Goal: Task Accomplishment & Management: Complete application form

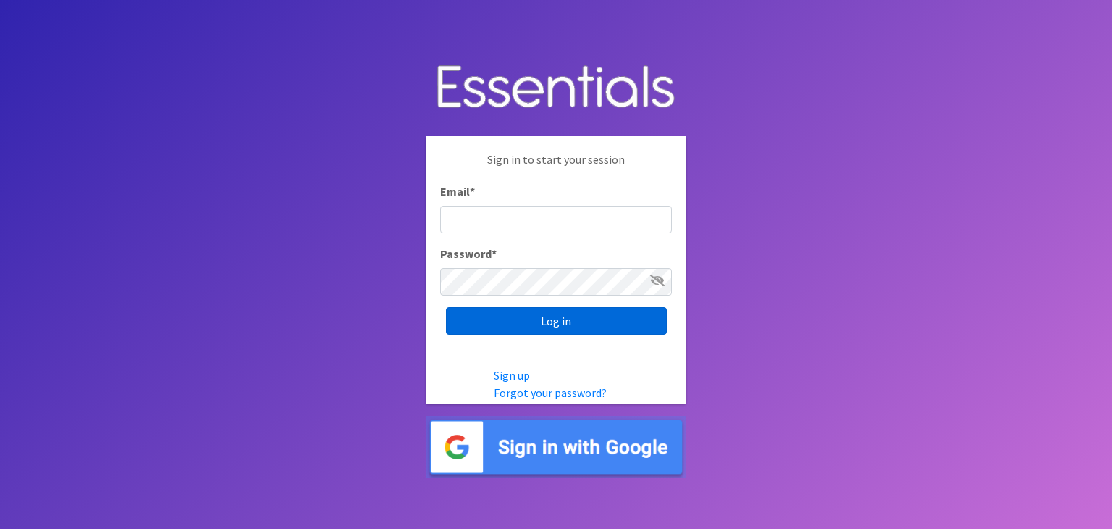
type input "[PERSON_NAME][EMAIL_ADDRESS][PERSON_NAME][DOMAIN_NAME]"
click at [495, 322] on input "Log in" at bounding box center [556, 321] width 221 height 28
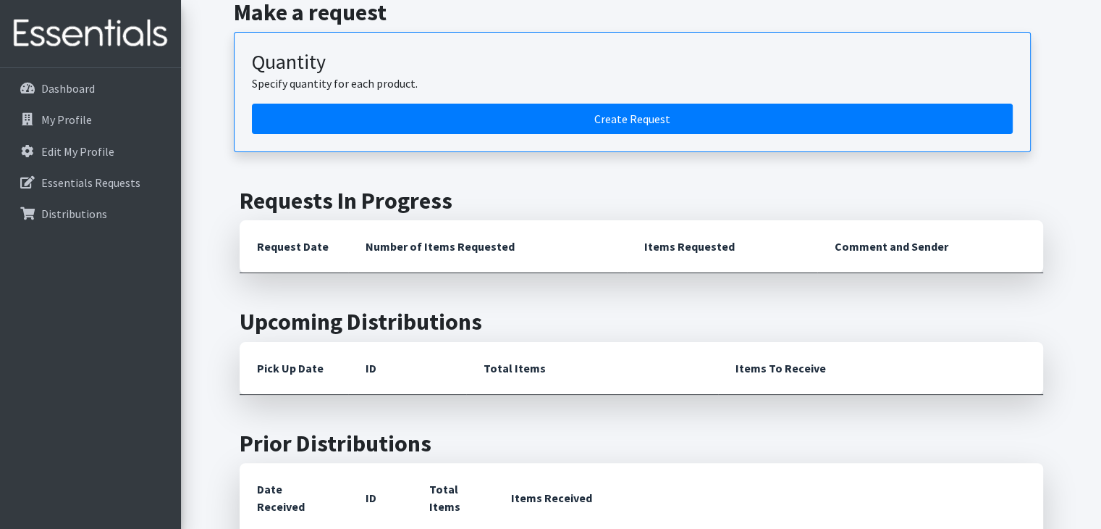
scroll to position [217, 0]
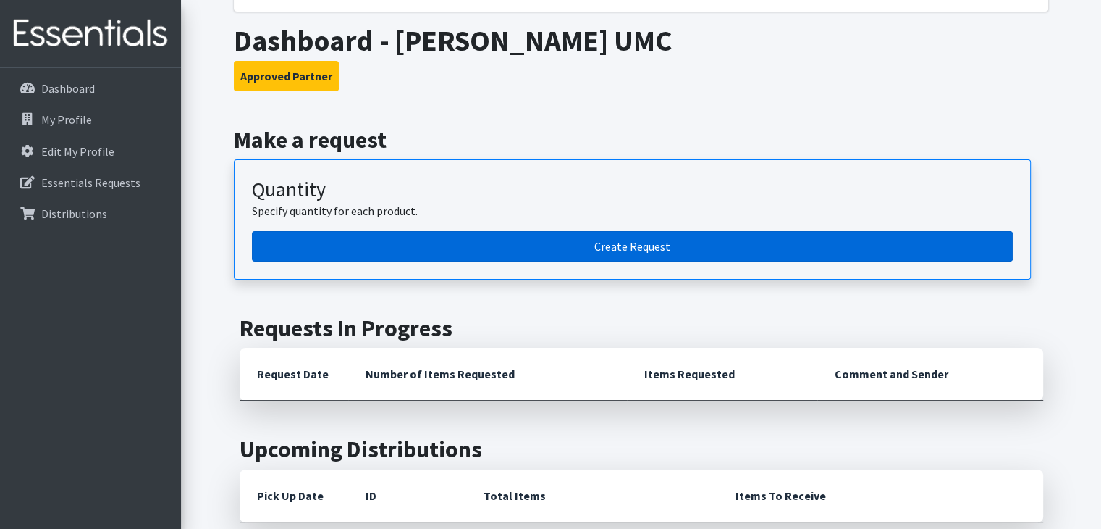
click at [484, 241] on link "Create Request" at bounding box center [632, 246] width 761 height 30
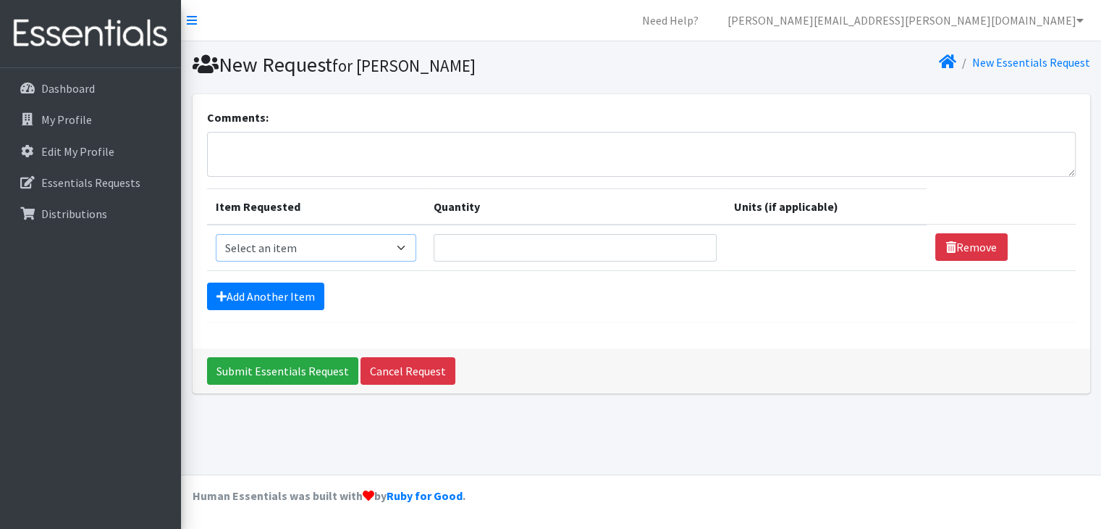
click at [407, 248] on select "Select an item Baby Wipes Diapers (Newborn). Diapers (Size 1) Diapers (Size 2) …" at bounding box center [316, 248] width 201 height 28
select select "11544"
click at [216, 234] on select "Select an item Baby Wipes Diapers (Newborn). Diapers (Size 1) Diapers (Size 2) …" at bounding box center [316, 248] width 201 height 28
click at [490, 251] on input "Quantity" at bounding box center [575, 248] width 283 height 28
click at [692, 241] on input "1" at bounding box center [575, 248] width 283 height 28
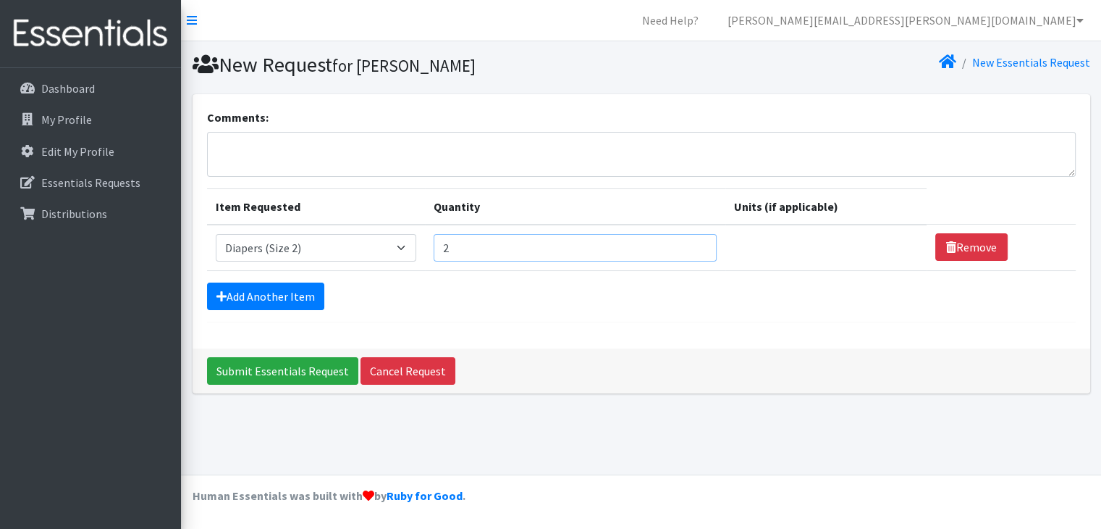
click at [692, 241] on input "2" at bounding box center [575, 248] width 283 height 28
type input "3"
click at [692, 241] on input "3" at bounding box center [575, 248] width 283 height 28
click at [258, 295] on link "Add Another Item" at bounding box center [265, 296] width 117 height 28
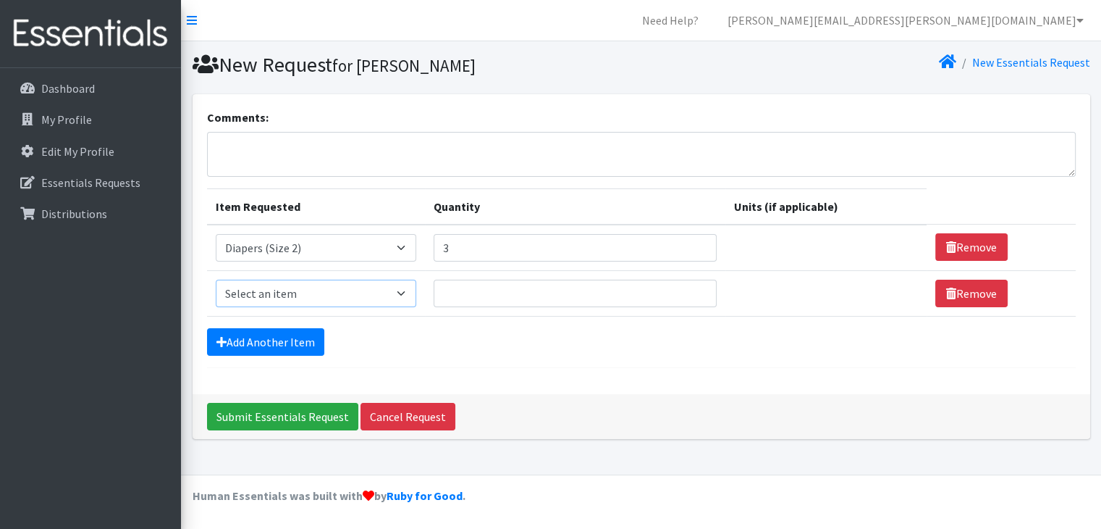
click at [412, 289] on select "Select an item Baby Wipes Diapers (Newborn). Diapers (Size 1) Diapers (Size 2) …" at bounding box center [316, 294] width 201 height 28
select select "11547"
click at [216, 280] on select "Select an item Baby Wipes Diapers (Newborn). Diapers (Size 1) Diapers (Size 2) …" at bounding box center [316, 294] width 201 height 28
click at [692, 286] on input "1" at bounding box center [575, 294] width 283 height 28
click at [692, 286] on input "2" at bounding box center [575, 294] width 283 height 28
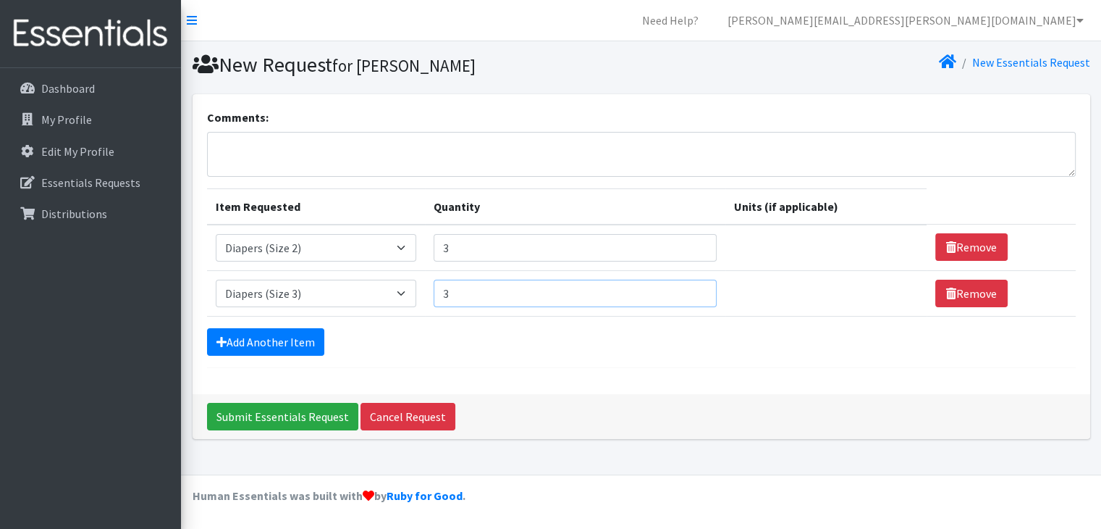
click at [692, 286] on input "3" at bounding box center [575, 294] width 283 height 28
click at [692, 286] on input "4" at bounding box center [575, 294] width 283 height 28
type input "5"
click at [692, 286] on input "5" at bounding box center [575, 294] width 283 height 28
click at [293, 343] on link "Add Another Item" at bounding box center [265, 342] width 117 height 28
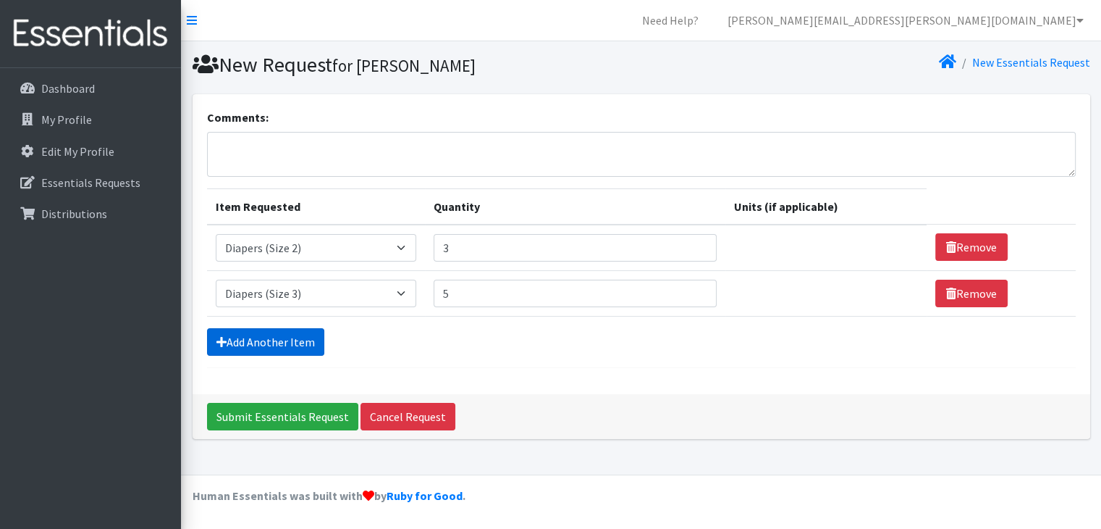
scroll to position [20, 0]
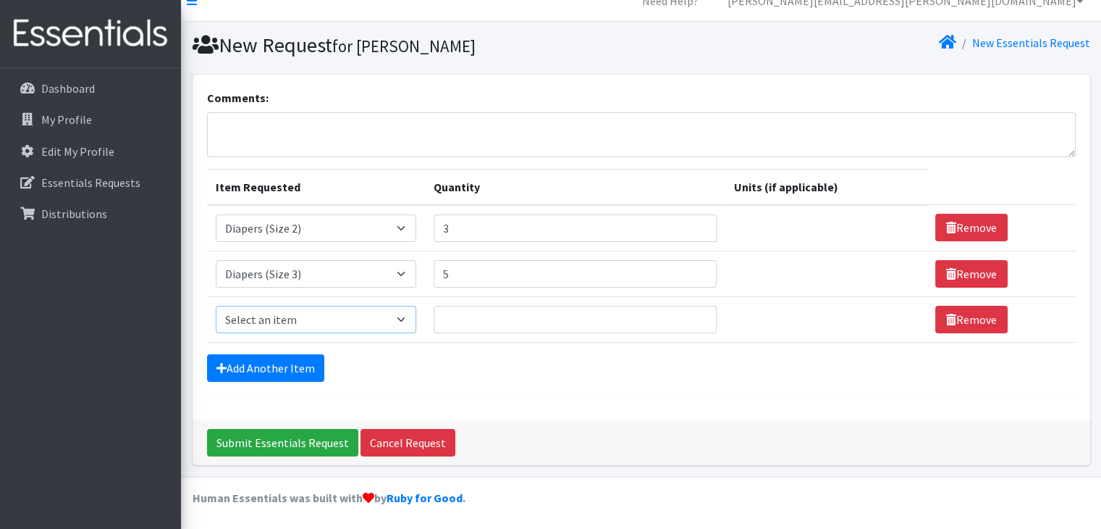
click at [411, 319] on select "Select an item Baby Wipes Diapers (Newborn). Diapers (Size 1) Diapers (Size 2) …" at bounding box center [316, 320] width 201 height 28
select select "11546"
click at [216, 306] on select "Select an item Baby Wipes Diapers (Newborn). Diapers (Size 1) Diapers (Size 2) …" at bounding box center [316, 320] width 201 height 28
click at [693, 311] on input "1" at bounding box center [575, 320] width 283 height 28
click at [693, 311] on input "2" at bounding box center [575, 320] width 283 height 28
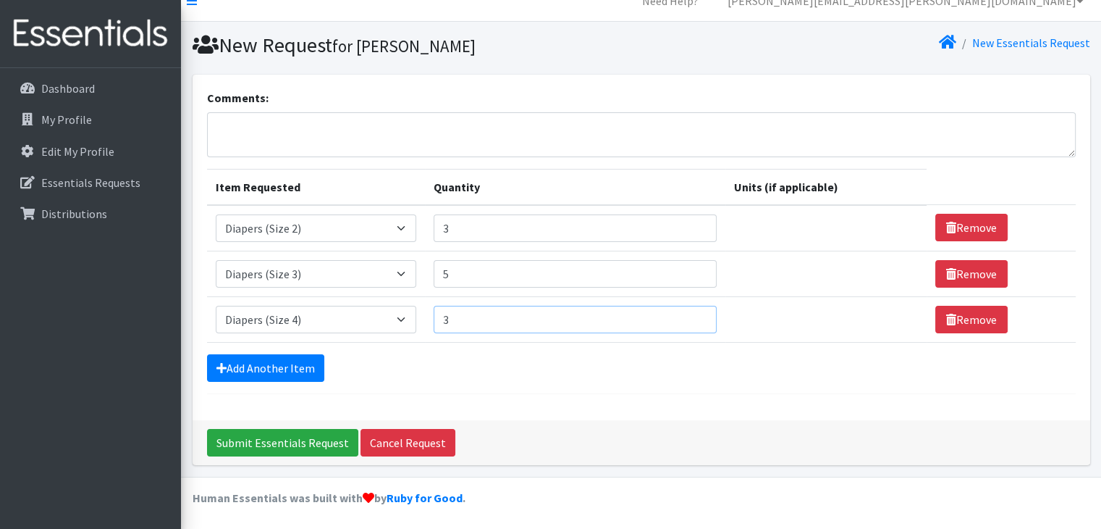
click at [693, 311] on input "3" at bounding box center [575, 320] width 283 height 28
click at [693, 311] on input "4" at bounding box center [575, 320] width 283 height 28
type input "5"
click at [693, 311] on input "5" at bounding box center [575, 320] width 283 height 28
click at [280, 366] on link "Add Another Item" at bounding box center [265, 368] width 117 height 28
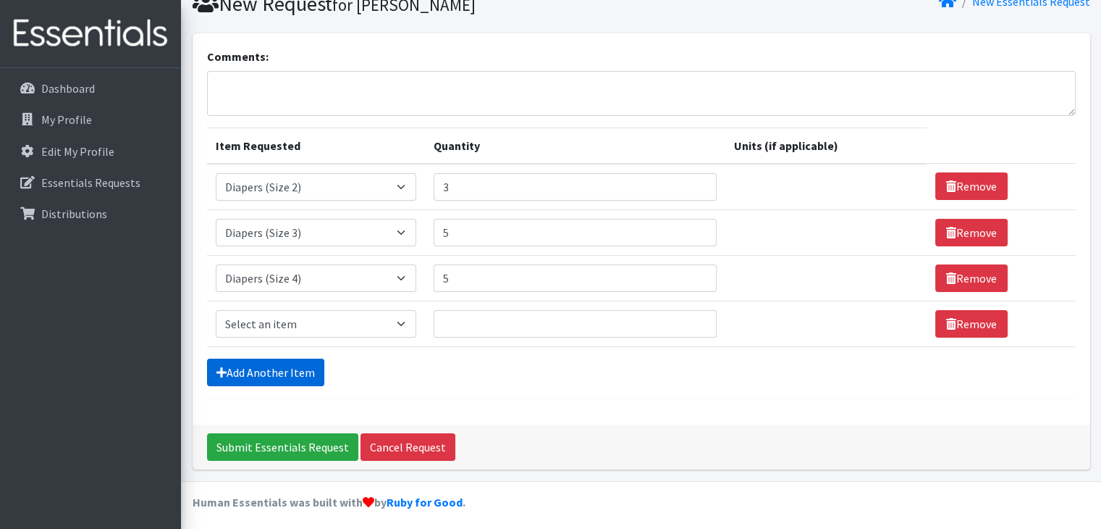
scroll to position [65, 0]
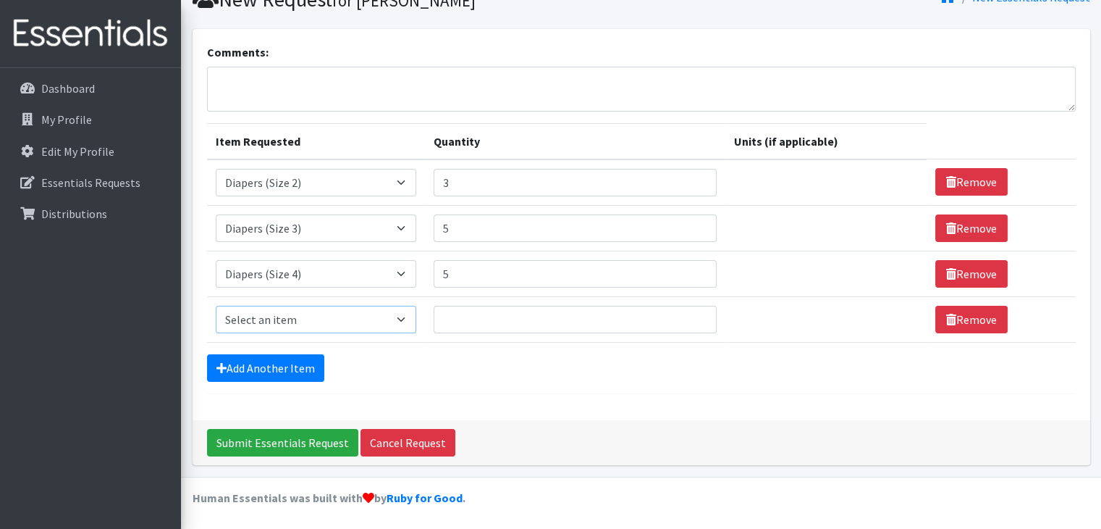
click at [411, 319] on select "Select an item Baby Wipes Diapers (Newborn). Diapers (Size 1) Diapers (Size 2) …" at bounding box center [316, 320] width 201 height 28
select select "11539"
click at [216, 306] on select "Select an item Baby Wipes Diapers (Newborn). Diapers (Size 1) Diapers (Size 2) …" at bounding box center [316, 320] width 201 height 28
click at [692, 314] on input "1" at bounding box center [575, 320] width 283 height 28
click at [692, 314] on input "2" at bounding box center [575, 320] width 283 height 28
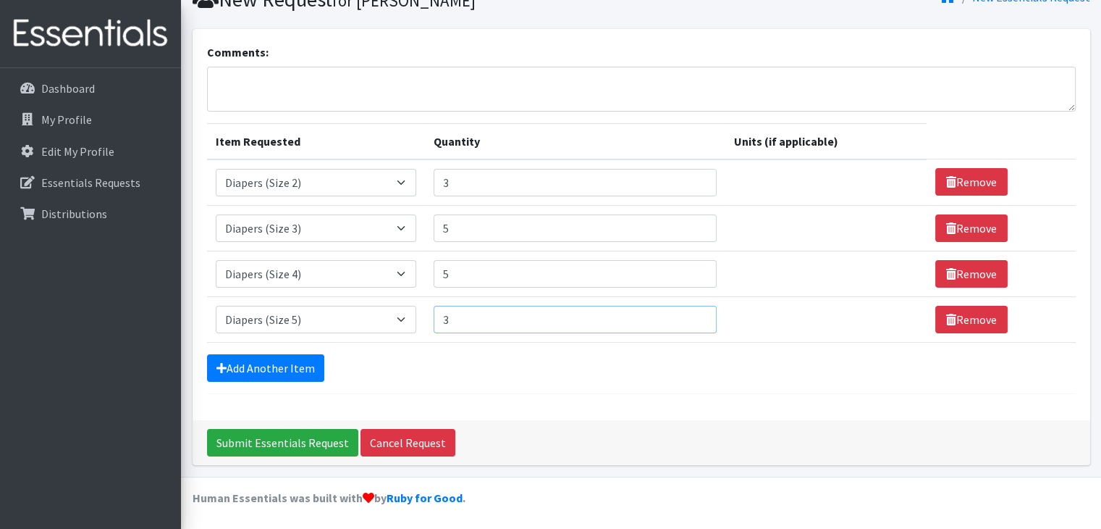
type input "3"
click at [692, 314] on input "3" at bounding box center [575, 320] width 283 height 28
click at [295, 366] on link "Add Another Item" at bounding box center [265, 368] width 117 height 28
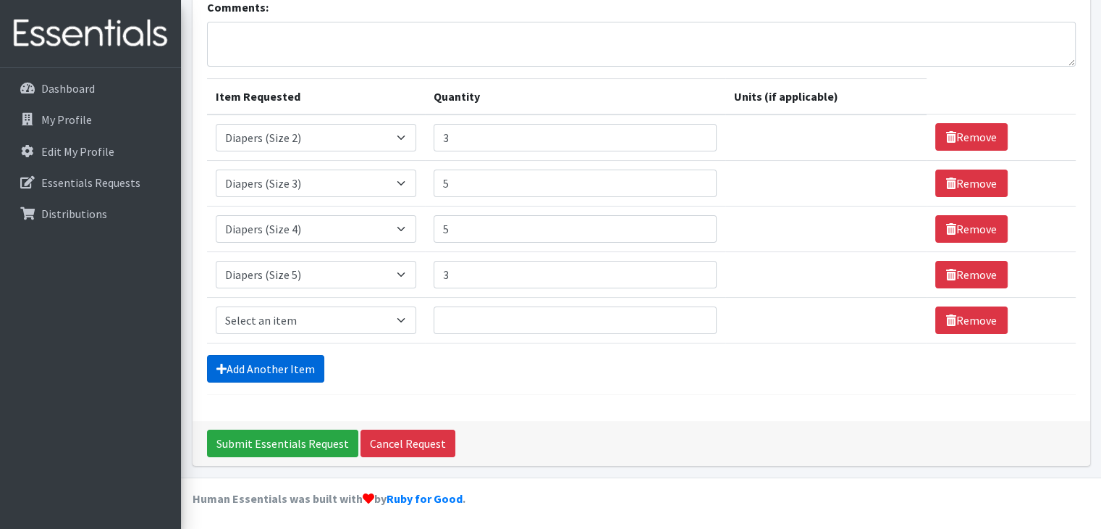
scroll to position [110, 0]
click at [409, 318] on select "Select an item Baby Wipes Diapers (Newborn). Diapers (Size 1) Diapers (Size 2) …" at bounding box center [316, 320] width 201 height 28
select select "11523"
click at [216, 306] on select "Select an item Baby Wipes Diapers (Newborn). Diapers (Size 1) Diapers (Size 2) …" at bounding box center [316, 320] width 201 height 28
click at [694, 312] on input "1" at bounding box center [575, 320] width 283 height 28
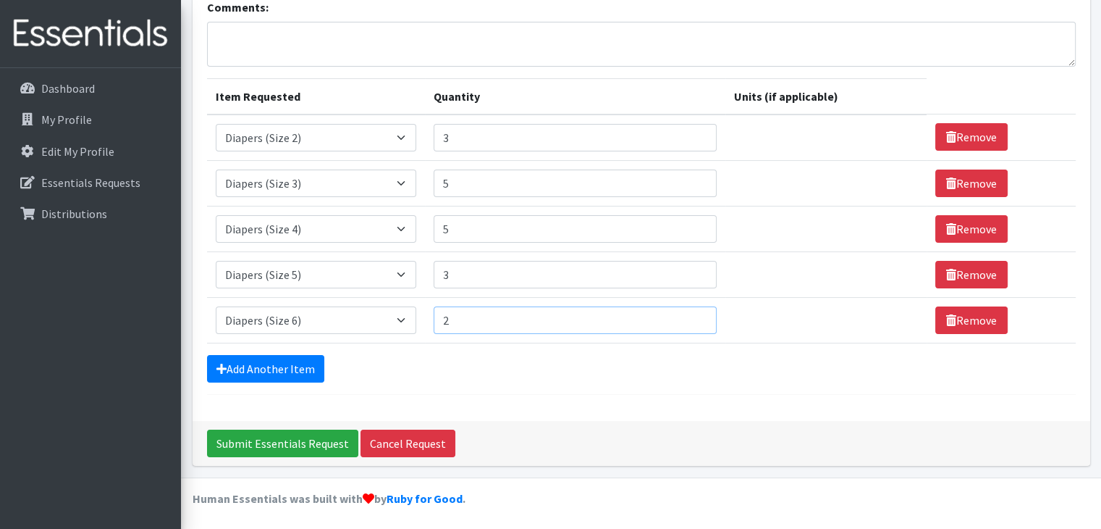
click at [694, 312] on input "2" at bounding box center [575, 320] width 283 height 28
type input "3"
click at [694, 312] on input "3" at bounding box center [575, 320] width 283 height 28
drag, startPoint x: 298, startPoint y: 373, endPoint x: 306, endPoint y: 363, distance: 13.4
click at [298, 371] on link "Add Another Item" at bounding box center [265, 369] width 117 height 28
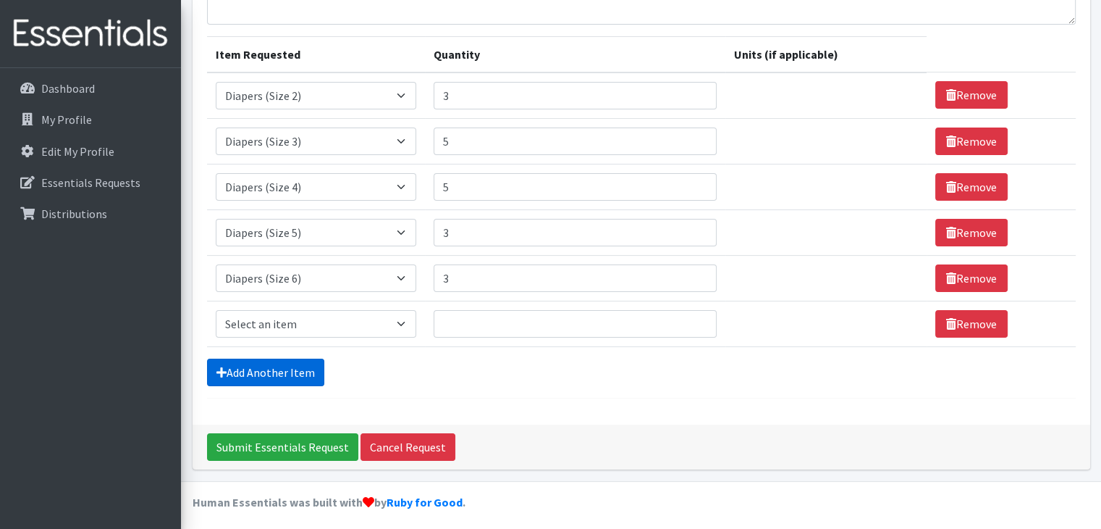
scroll to position [156, 0]
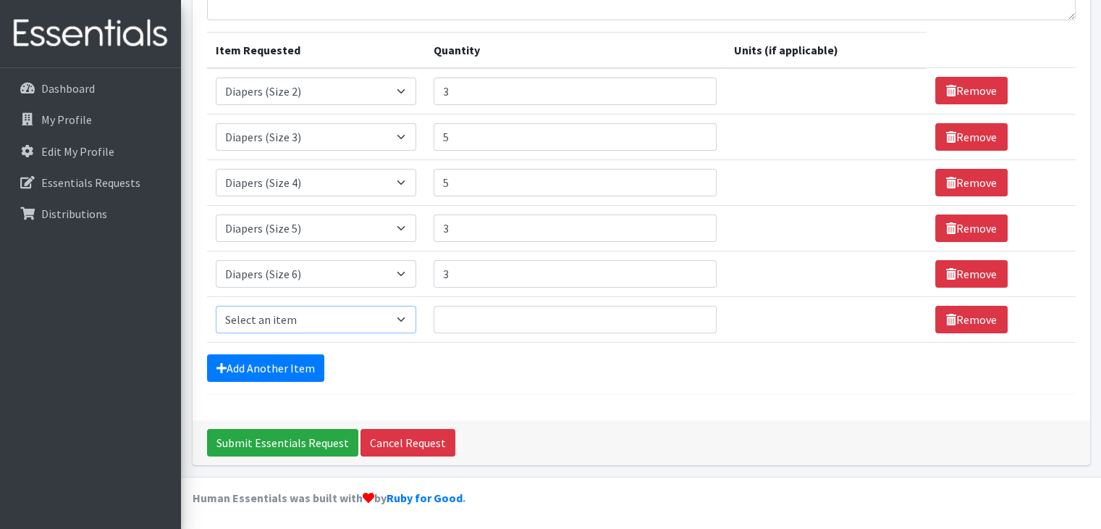
click at [406, 314] on select "Select an item Baby Wipes Diapers (Newborn). Diapers (Size 1) Diapers (Size 2) …" at bounding box center [316, 320] width 201 height 28
select select "14677"
click at [216, 306] on select "Select an item Baby Wipes Diapers (Newborn). Diapers (Size 1) Diapers (Size 2) …" at bounding box center [316, 320] width 201 height 28
click at [692, 311] on input "1" at bounding box center [575, 320] width 283 height 28
click at [692, 311] on input "2" at bounding box center [575, 320] width 283 height 28
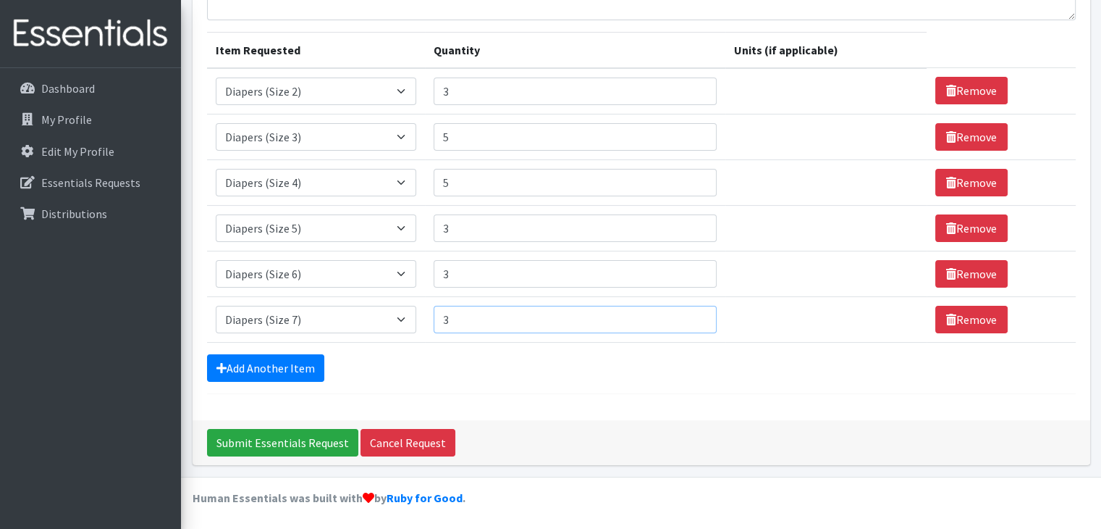
click at [692, 311] on input "3" at bounding box center [575, 320] width 283 height 28
type input "4"
click at [693, 314] on input "4" at bounding box center [575, 320] width 283 height 28
type input "6"
click at [693, 131] on input "6" at bounding box center [575, 137] width 283 height 28
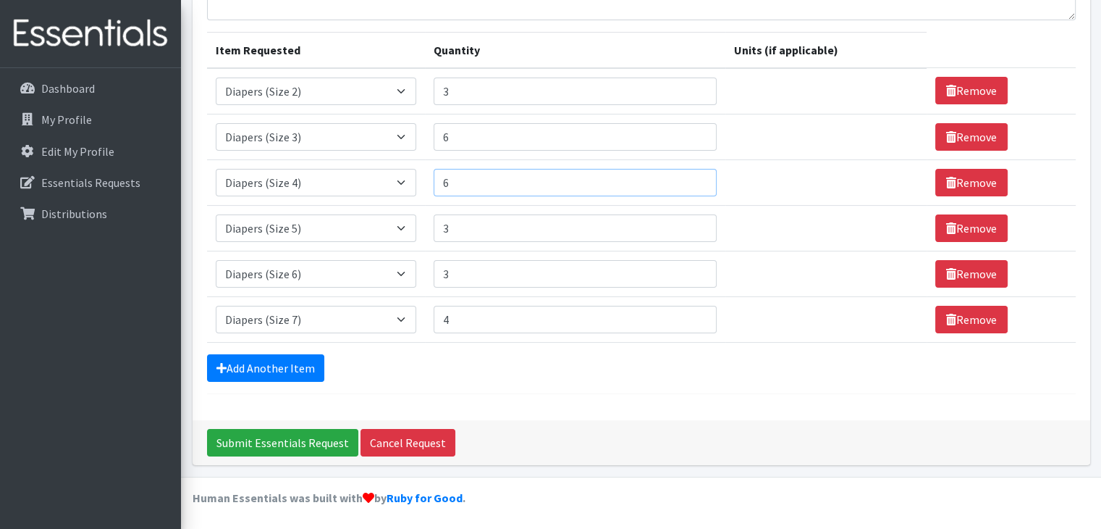
type input "6"
click at [692, 176] on input "6" at bounding box center [575, 183] width 283 height 28
click at [239, 367] on link "Add Another Item" at bounding box center [265, 368] width 117 height 28
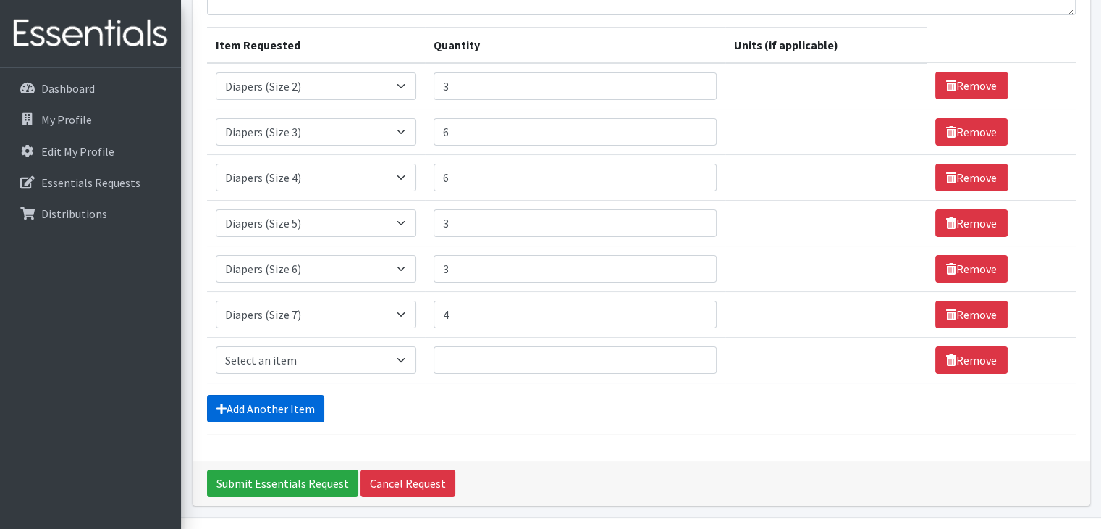
scroll to position [201, 0]
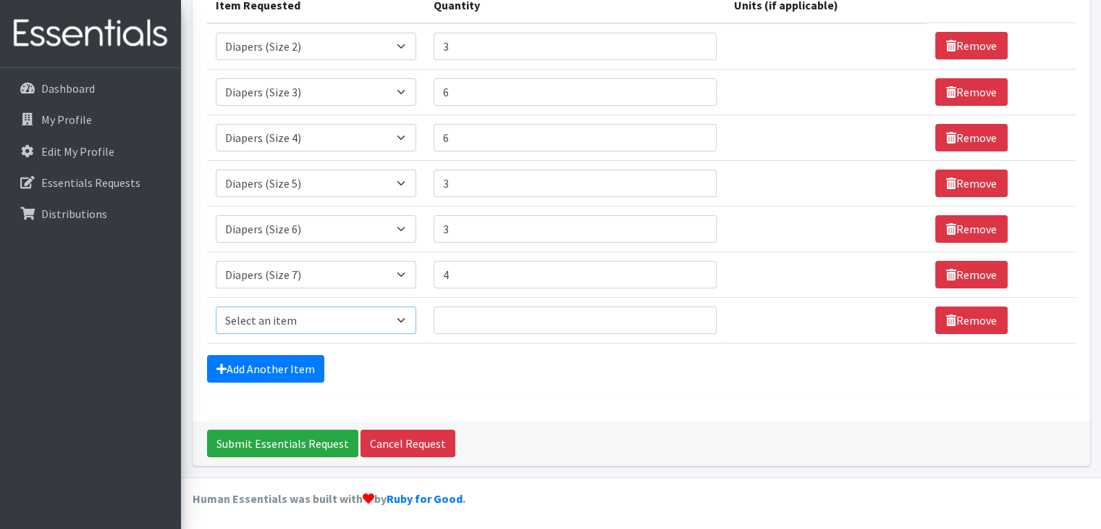
click at [406, 316] on select "Select an item Baby Wipes Diapers (Newborn). Diapers (Size 1) Diapers (Size 2) …" at bounding box center [316, 320] width 201 height 28
select select "14678"
click at [216, 306] on select "Select an item Baby Wipes Diapers (Newborn). Diapers (Size 1) Diapers (Size 2) …" at bounding box center [316, 320] width 201 height 28
click at [693, 314] on input "1" at bounding box center [575, 320] width 283 height 28
click at [693, 314] on input "2" at bounding box center [575, 320] width 283 height 28
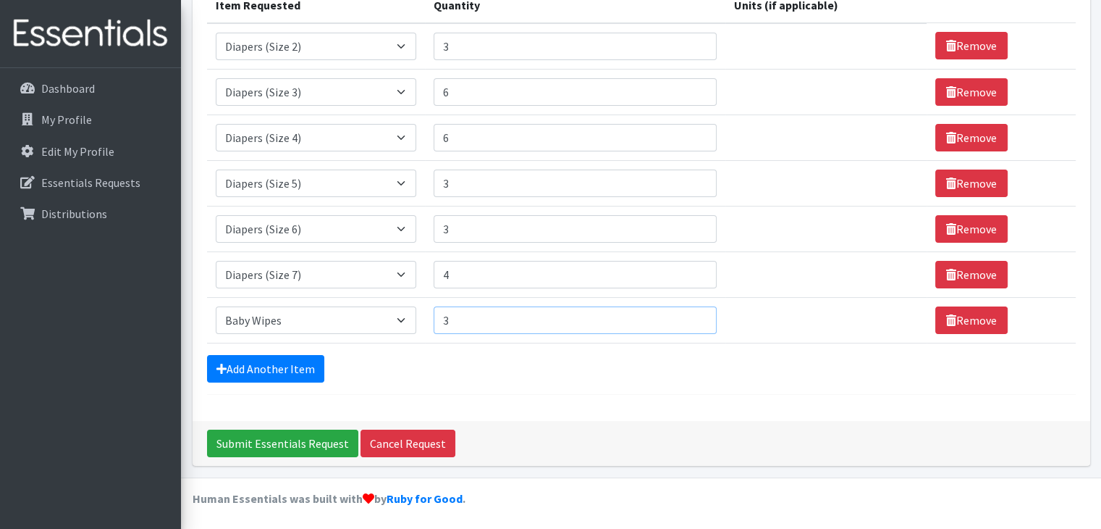
click at [693, 313] on input "3" at bounding box center [575, 320] width 283 height 28
click at [693, 313] on input "4" at bounding box center [575, 320] width 283 height 28
click at [693, 313] on input "5" at bounding box center [575, 320] width 283 height 28
click at [693, 313] on input "6" at bounding box center [575, 320] width 283 height 28
click at [693, 313] on input "7" at bounding box center [575, 320] width 283 height 28
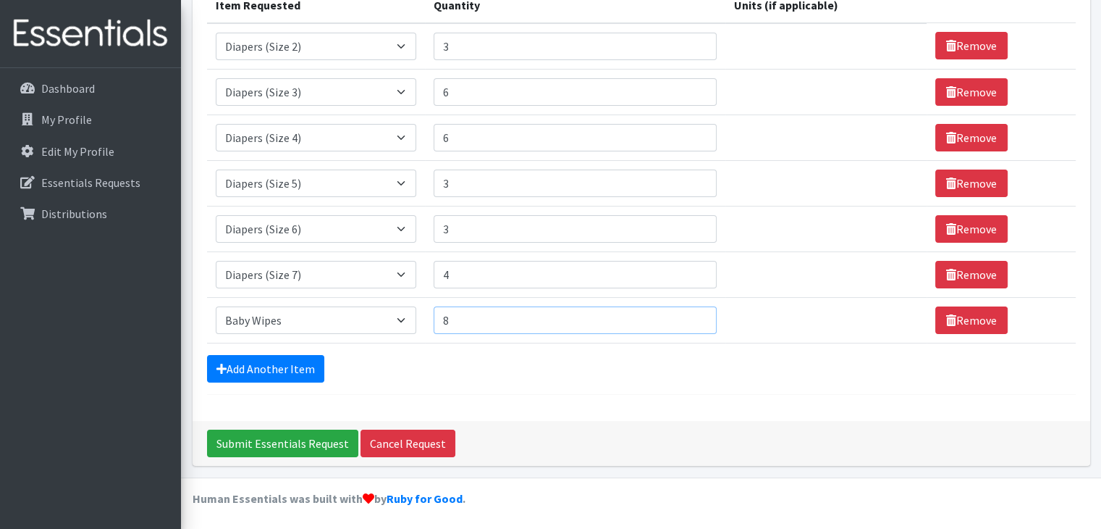
click at [693, 313] on input "8" at bounding box center [575, 320] width 283 height 28
click at [693, 313] on input "9" at bounding box center [575, 320] width 283 height 28
click at [693, 313] on input "10" at bounding box center [575, 320] width 283 height 28
click at [693, 313] on input "11" at bounding box center [575, 320] width 283 height 28
click at [693, 313] on input "12" at bounding box center [575, 320] width 283 height 28
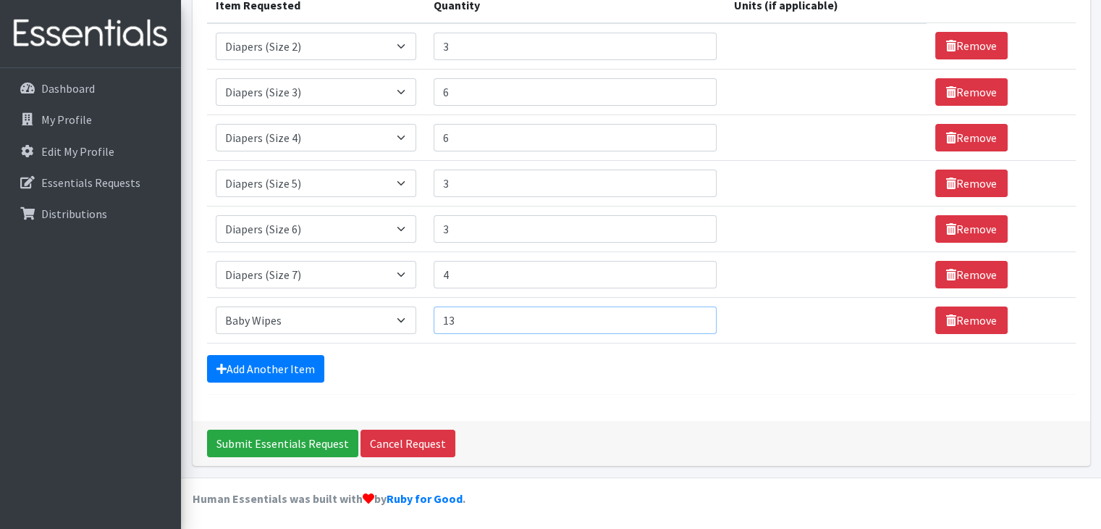
click at [693, 313] on input "13" at bounding box center [575, 320] width 283 height 28
click at [693, 313] on input "14" at bounding box center [575, 320] width 283 height 28
click at [693, 313] on input "15" at bounding box center [575, 320] width 283 height 28
click at [693, 313] on input "16" at bounding box center [575, 320] width 283 height 28
click at [693, 313] on input "17" at bounding box center [575, 320] width 283 height 28
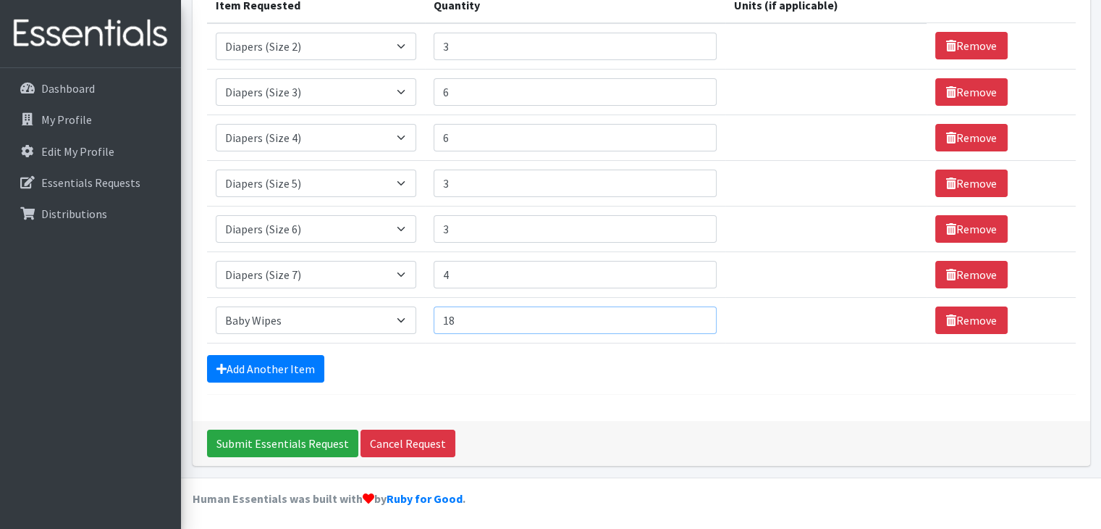
click at [693, 313] on input "18" at bounding box center [575, 320] width 283 height 28
click at [693, 313] on input "19" at bounding box center [575, 320] width 283 height 28
click at [693, 313] on input "20" at bounding box center [575, 320] width 283 height 28
click at [693, 313] on input "21" at bounding box center [575, 320] width 283 height 28
click at [693, 313] on input "22" at bounding box center [575, 320] width 283 height 28
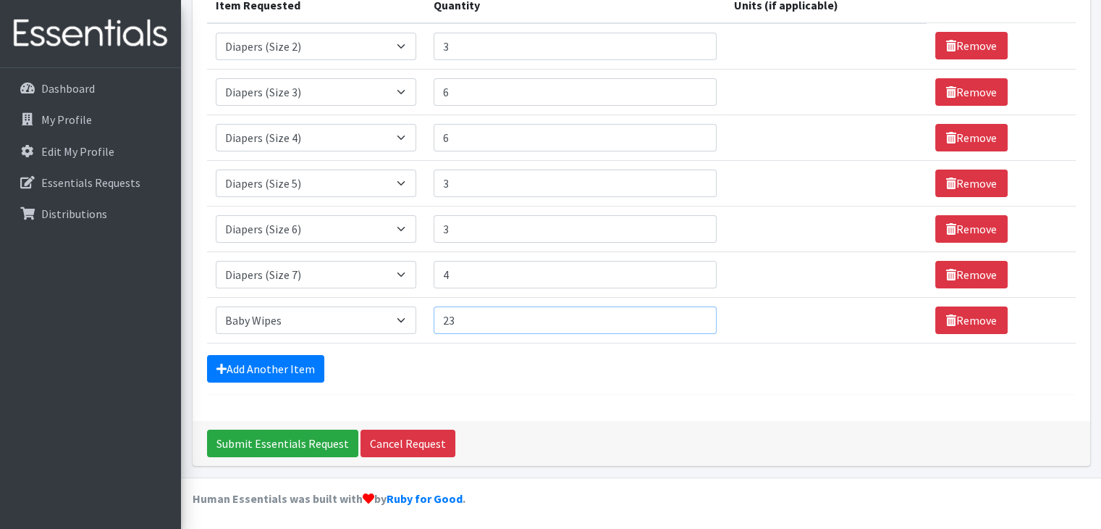
click at [693, 313] on input "23" at bounding box center [575, 320] width 283 height 28
click at [693, 313] on input "24" at bounding box center [575, 320] width 283 height 28
type input "25"
click at [693, 313] on input "25" at bounding box center [575, 320] width 283 height 28
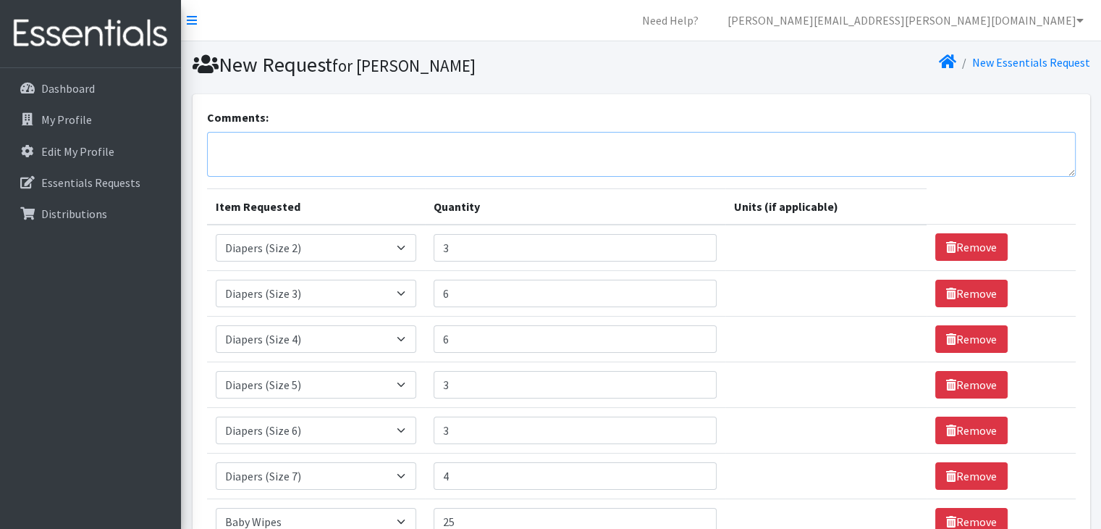
click at [242, 138] on textarea "Comments:" at bounding box center [641, 154] width 869 height 45
type textarea "I"
click at [345, 144] on textarea "I could use baby shampoo, lotion if you have any extra" at bounding box center [641, 154] width 869 height 45
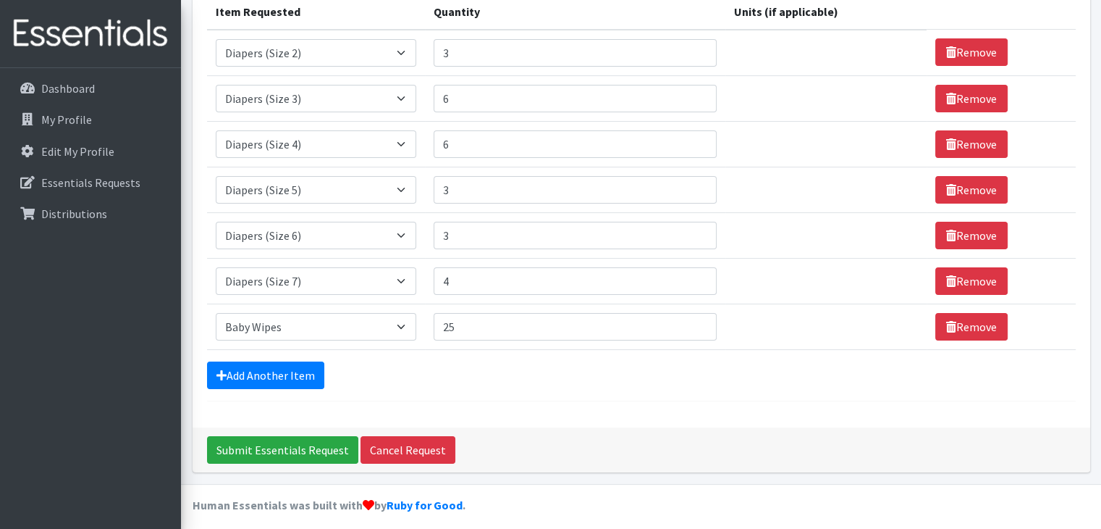
scroll to position [201, 0]
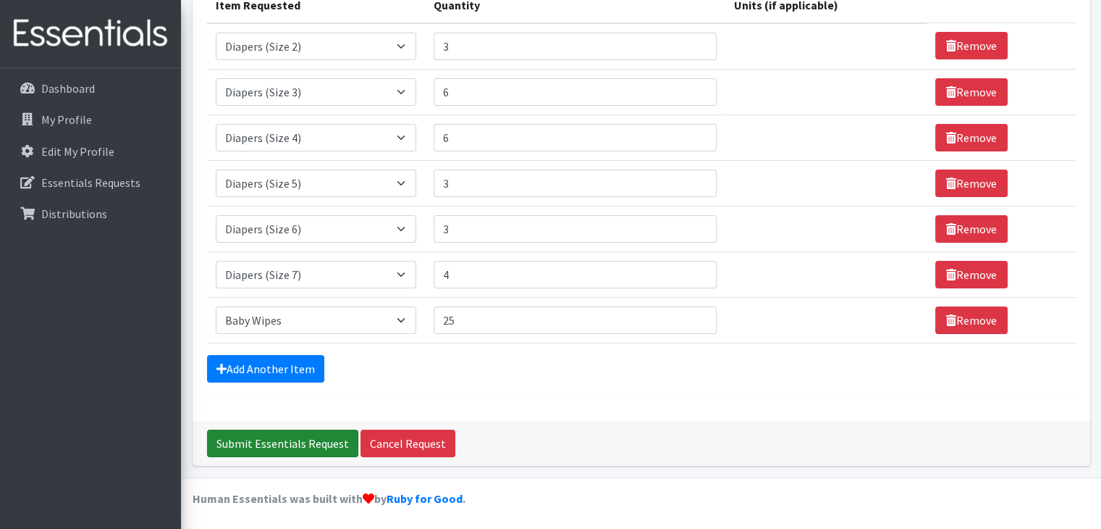
type textarea "I could use [MEDICAL_DATA] & lotion if you have any extra"
click at [281, 443] on input "Submit Essentials Request" at bounding box center [282, 443] width 151 height 28
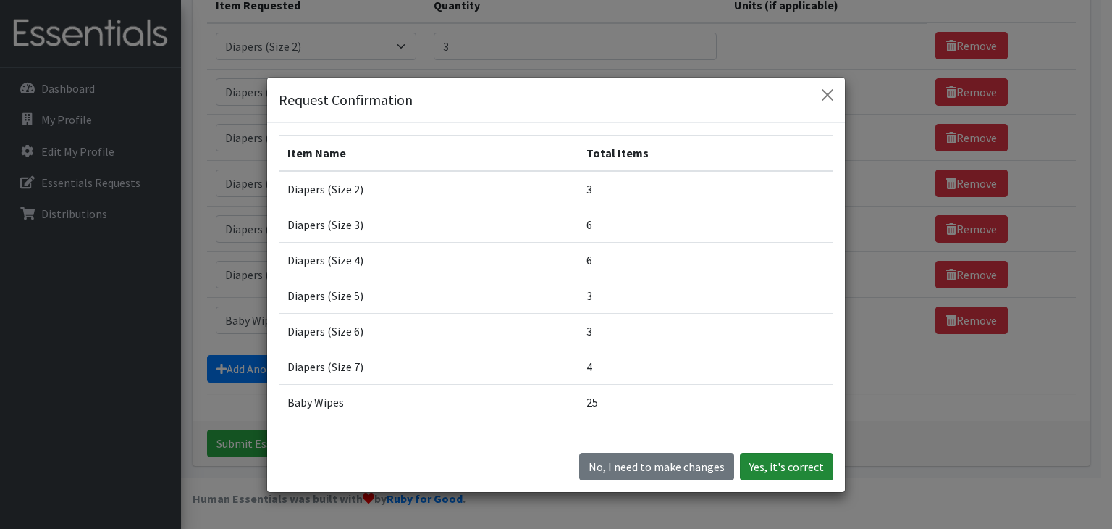
click at [791, 466] on button "Yes, it's correct" at bounding box center [786, 467] width 93 height 28
